Goal: Task Accomplishment & Management: Use online tool/utility

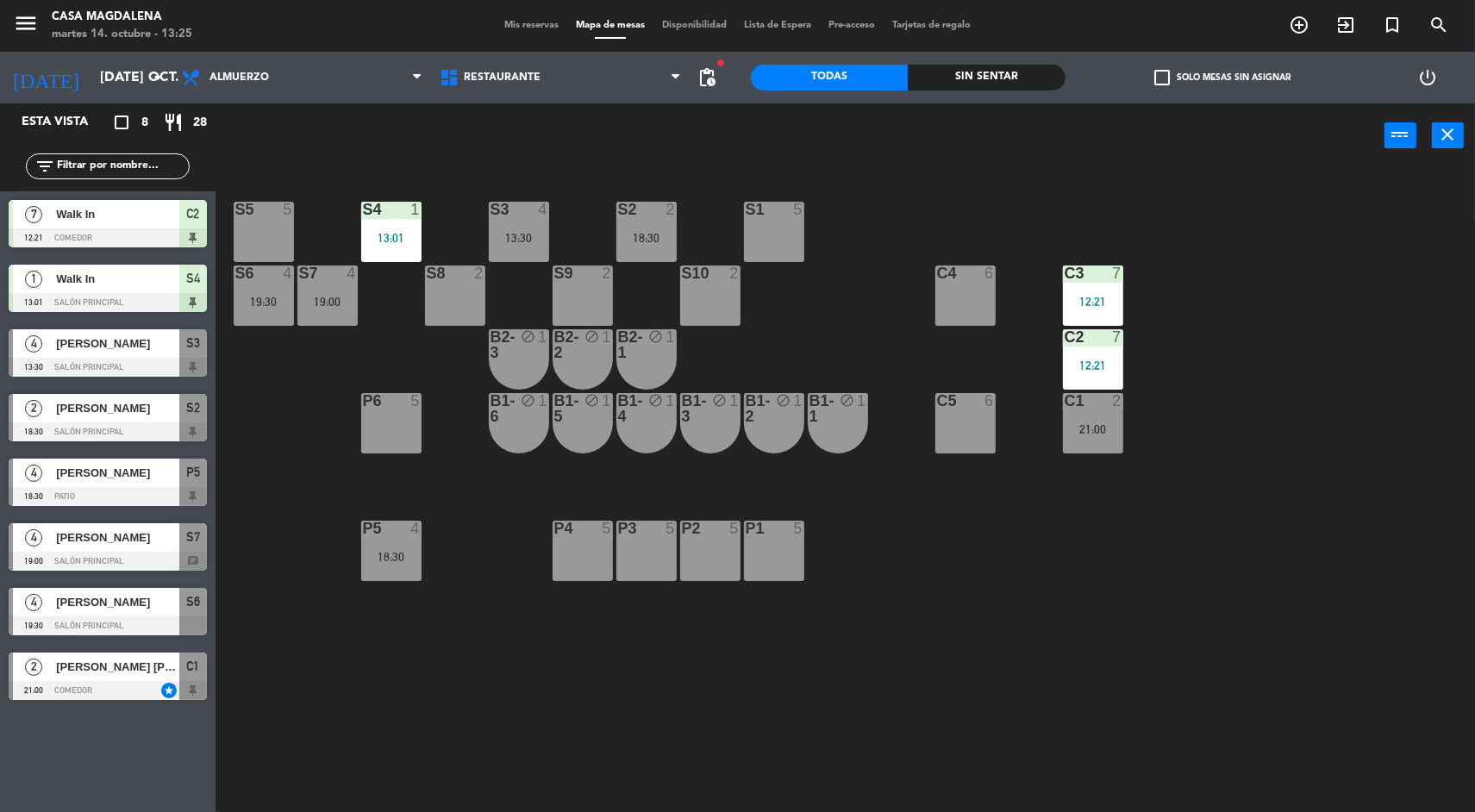
click at [1309, 634] on div "S5 5 S4 1 13:01 S3 4 13:30 S2 2 18:30 S1 5 S6 4 19:30 S7 4 19:00 S8 2 S9 2 S10 …" at bounding box center [852, 492] width 1245 height 643
click at [669, 237] on div "18:30" at bounding box center [647, 238] width 60 height 12
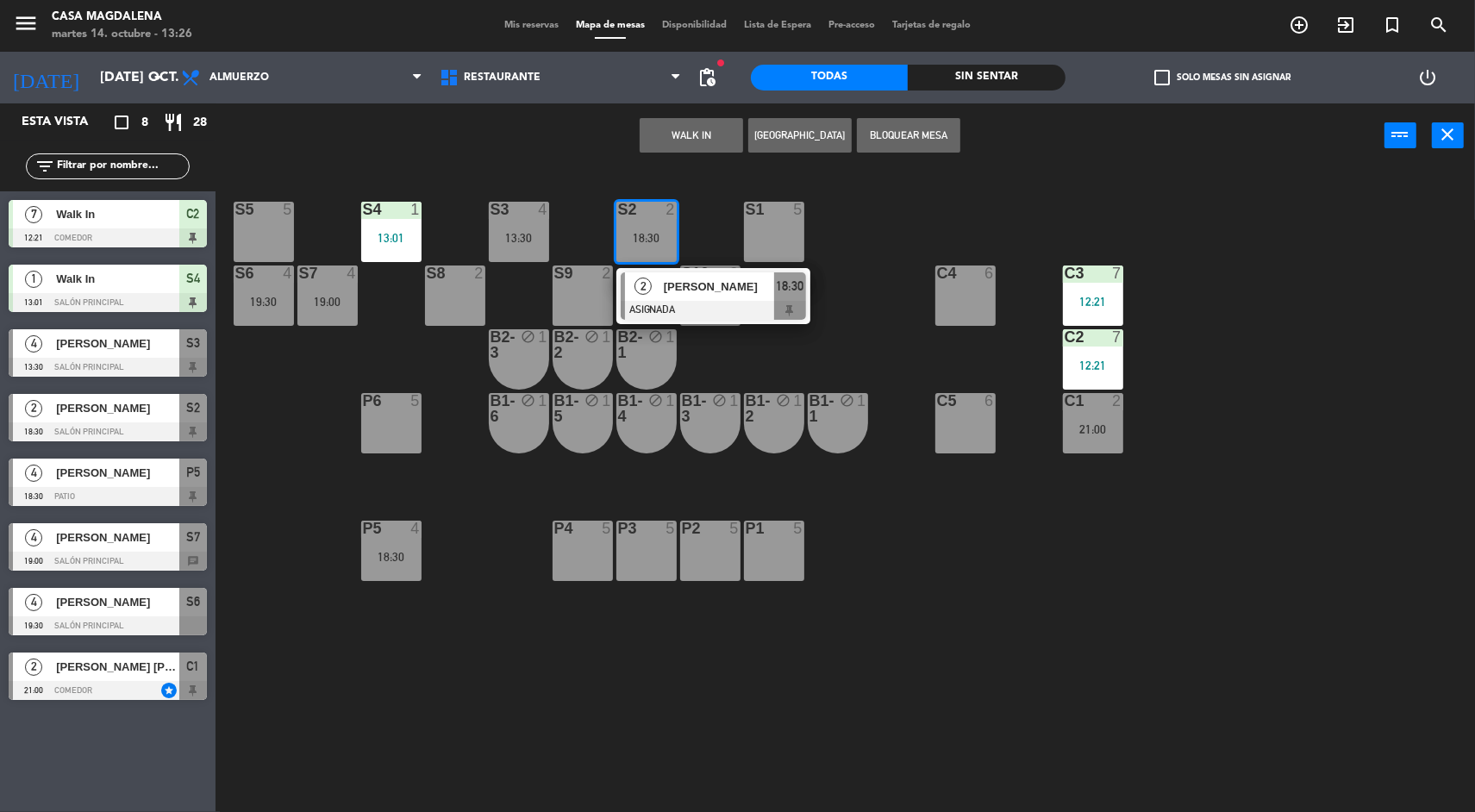
click at [929, 396] on div "C5" at bounding box center [936, 401] width 28 height 16
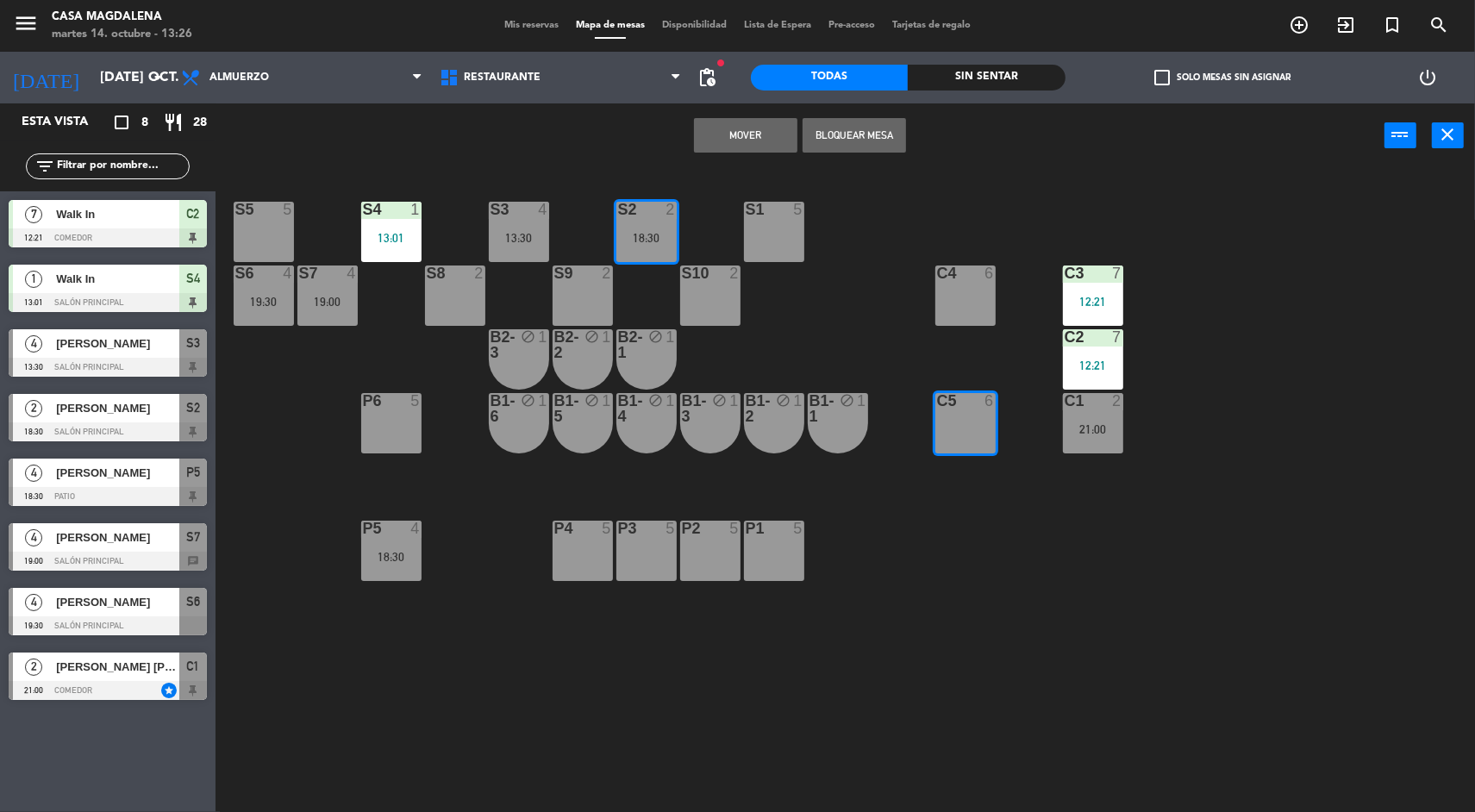
click at [798, 244] on div "S1 5" at bounding box center [774, 232] width 60 height 60
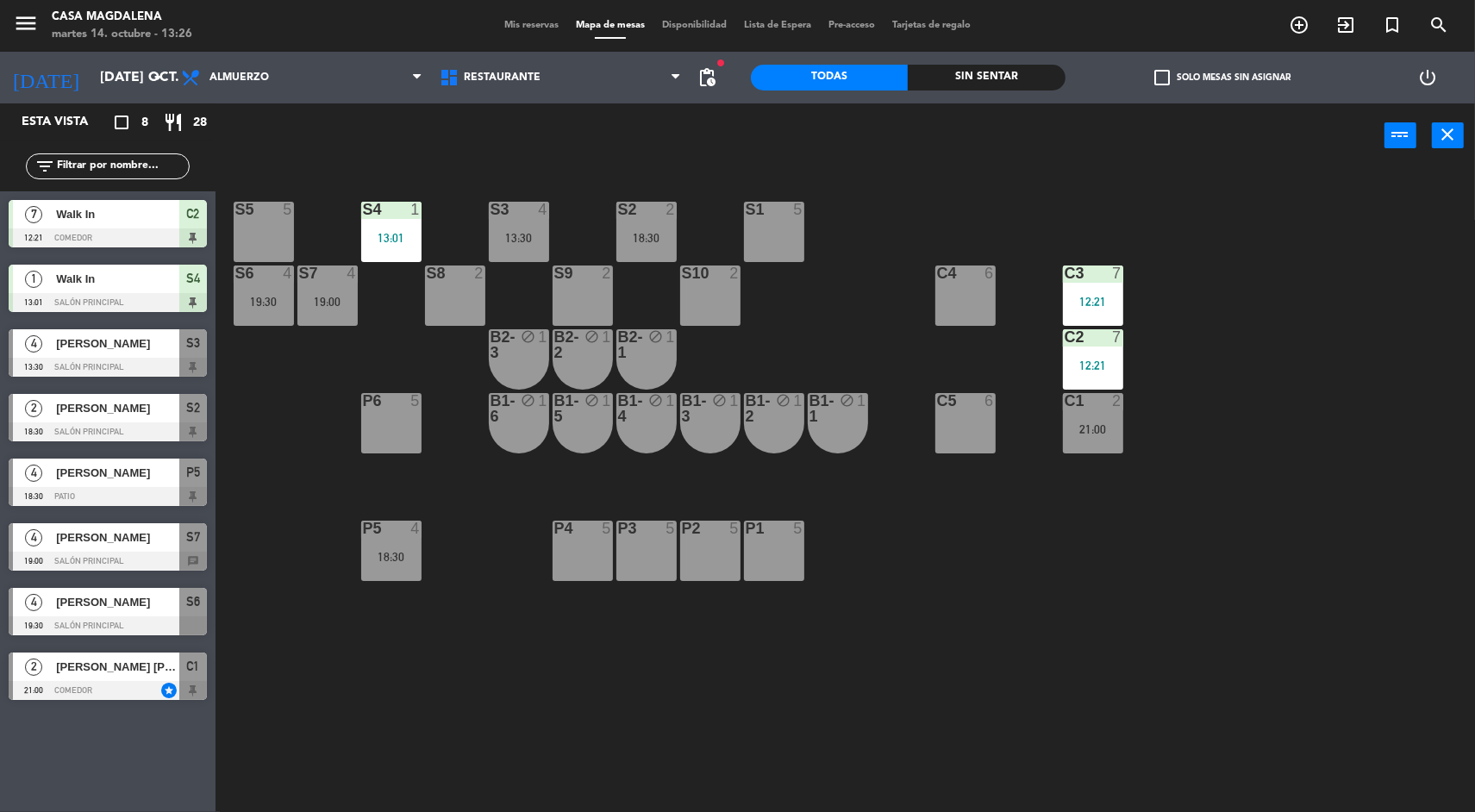
click at [787, 236] on div "S1 5" at bounding box center [774, 232] width 60 height 60
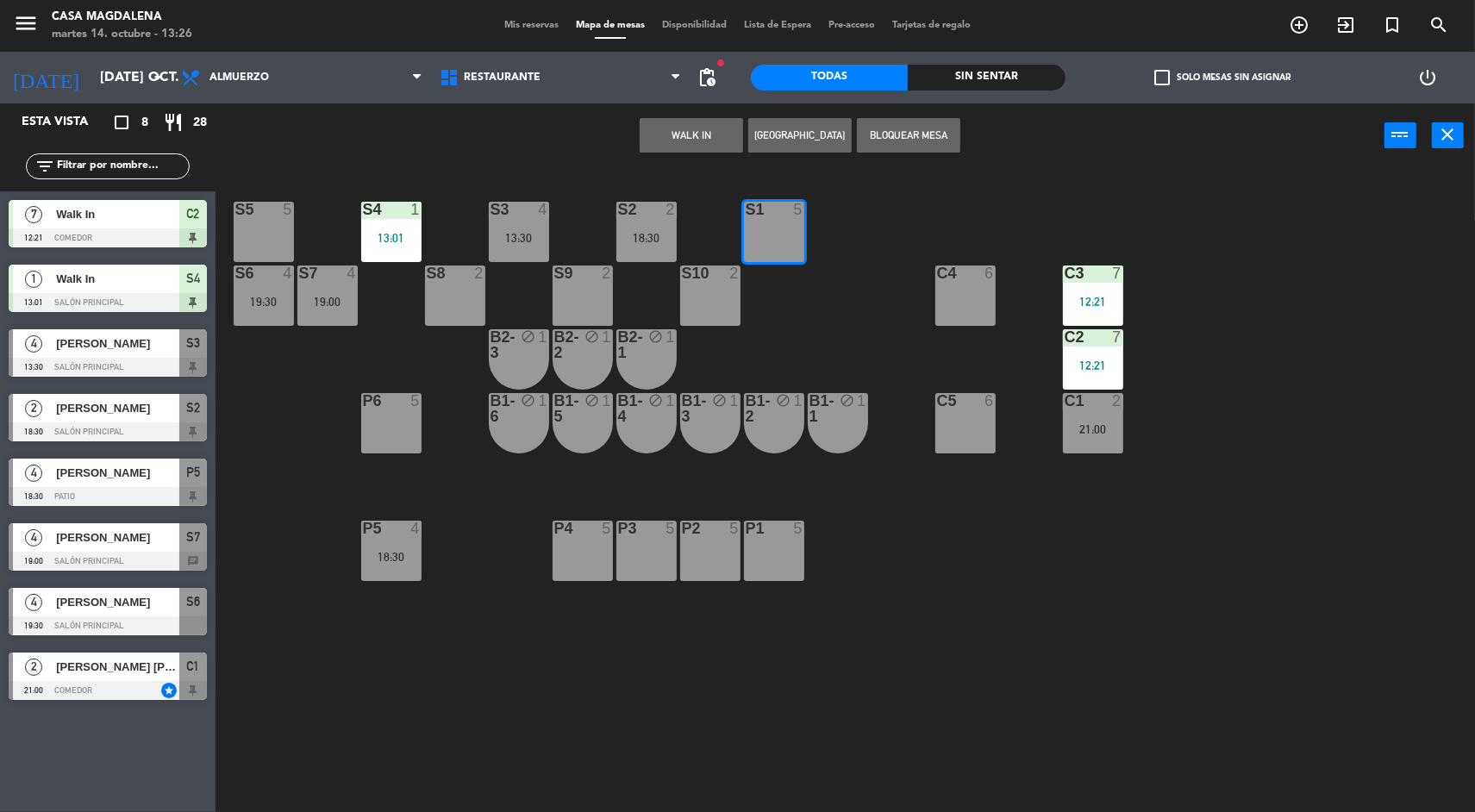
click at [686, 137] on button "WALK IN" at bounding box center [692, 135] width 104 height 35
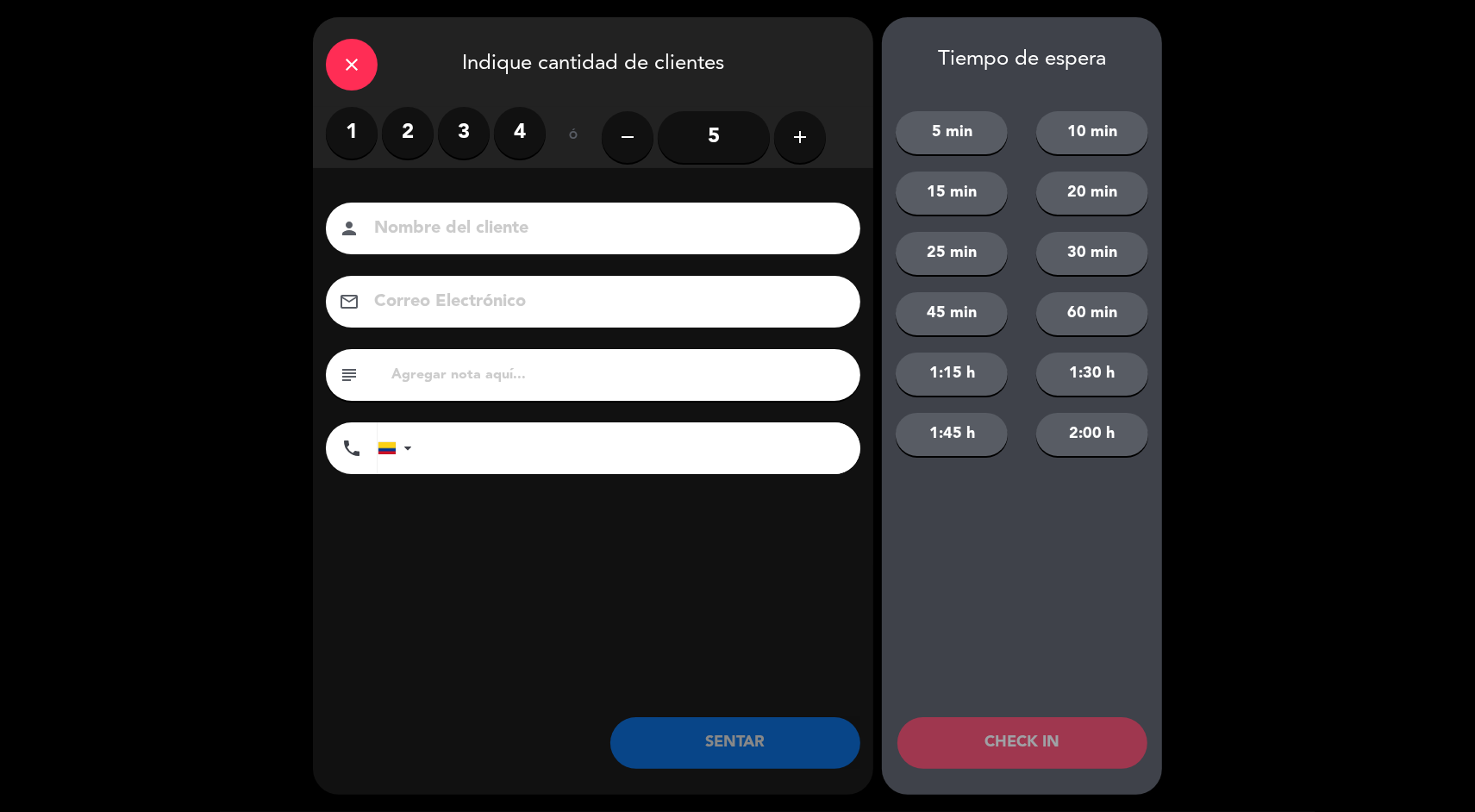
click at [473, 122] on label "3" at bounding box center [464, 133] width 52 height 52
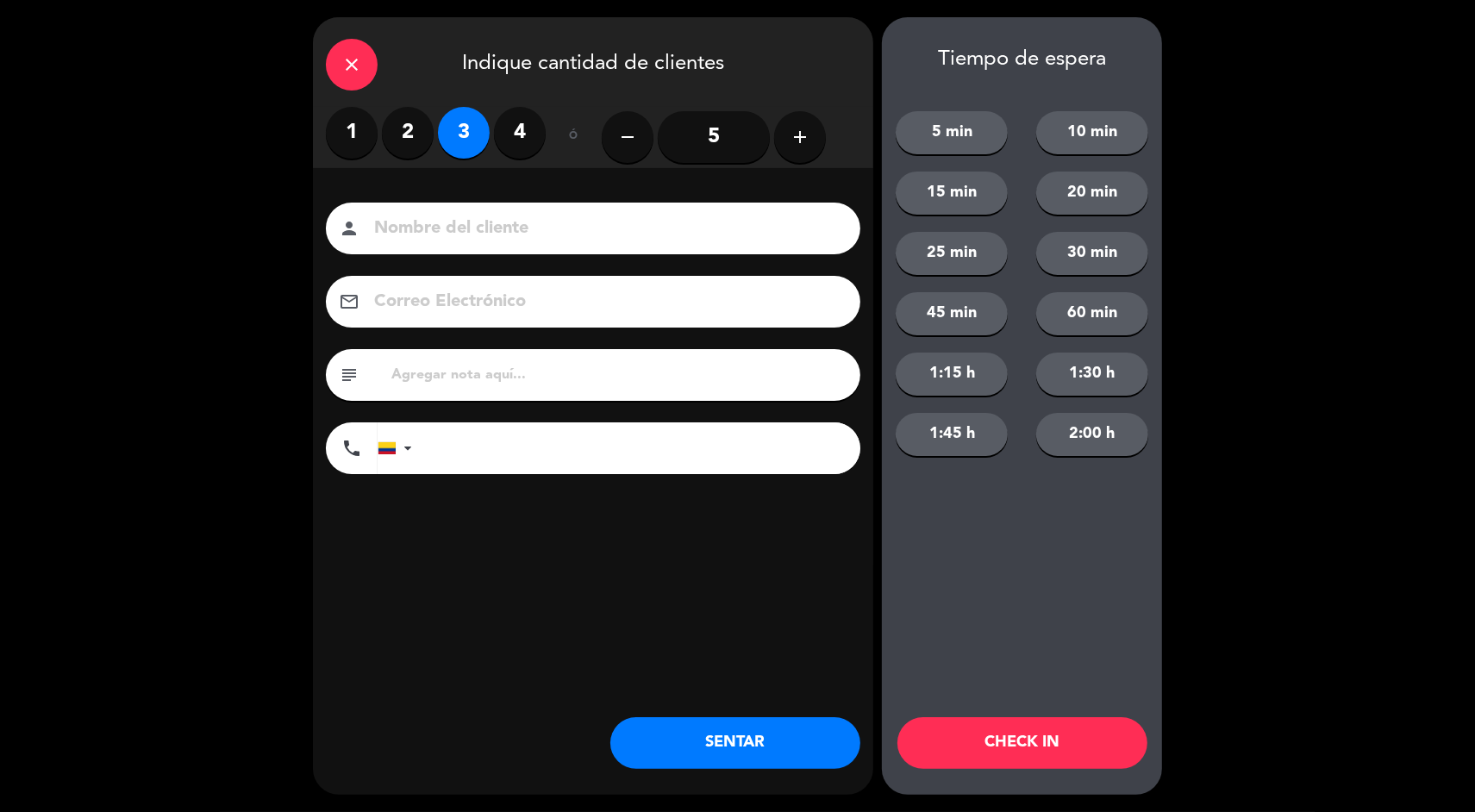
click at [691, 730] on button "SENTAR" at bounding box center [736, 743] width 250 height 52
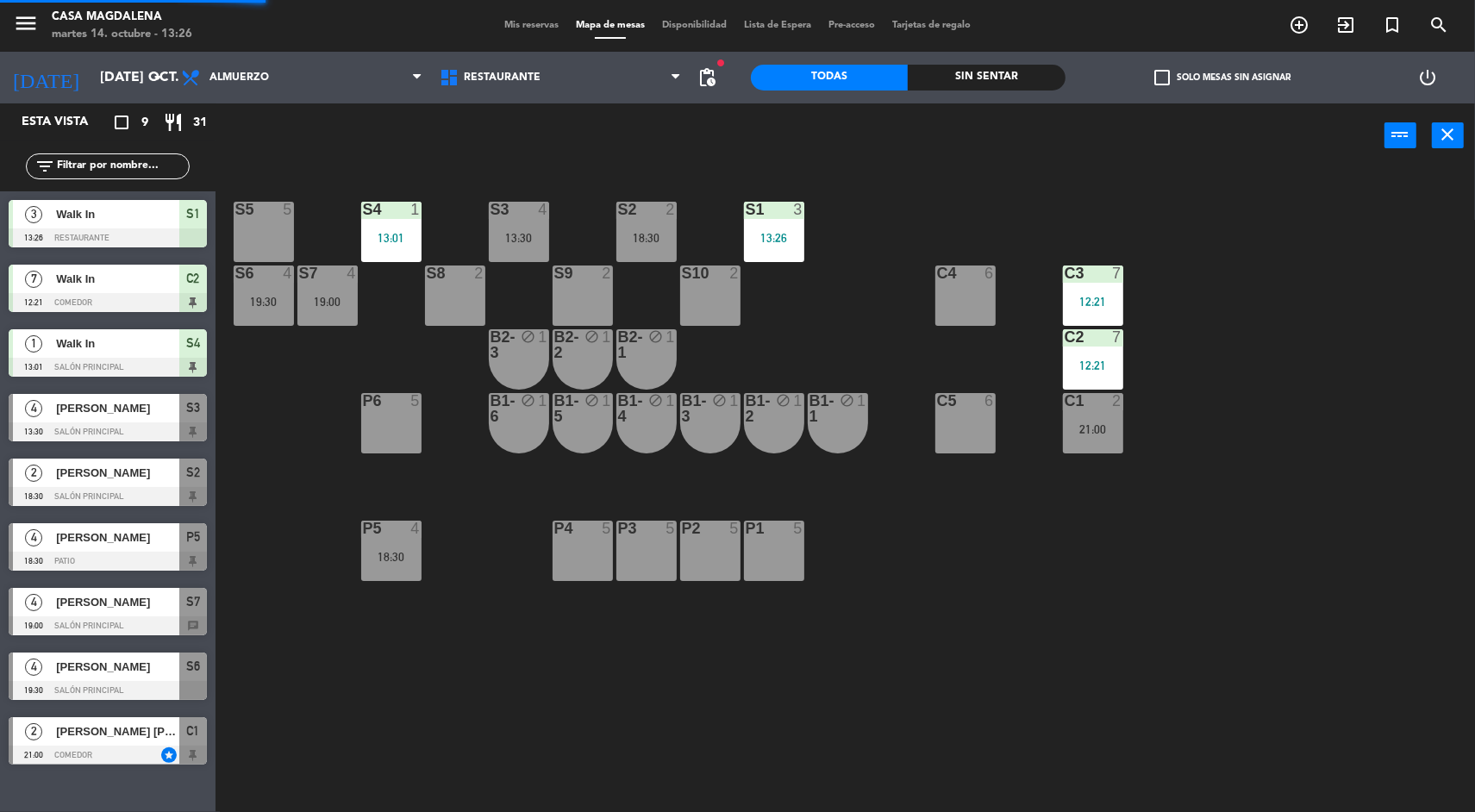
click at [1342, 248] on div "S5 5 S4 1 13:01 S3 4 13:30 S2 2 18:30 S1 3 13:26 S6 4 19:30 S7 4 19:00 S8 2 S9 …" at bounding box center [852, 492] width 1245 height 643
click at [1365, 355] on div "S5 5 S4 1 13:01 S3 4 13:30 S2 2 18:30 S1 3 13:26 S6 4 19:30 S7 4 19:00 S8 2 S9 …" at bounding box center [852, 492] width 1245 height 643
